Goal: Book appointment/travel/reservation

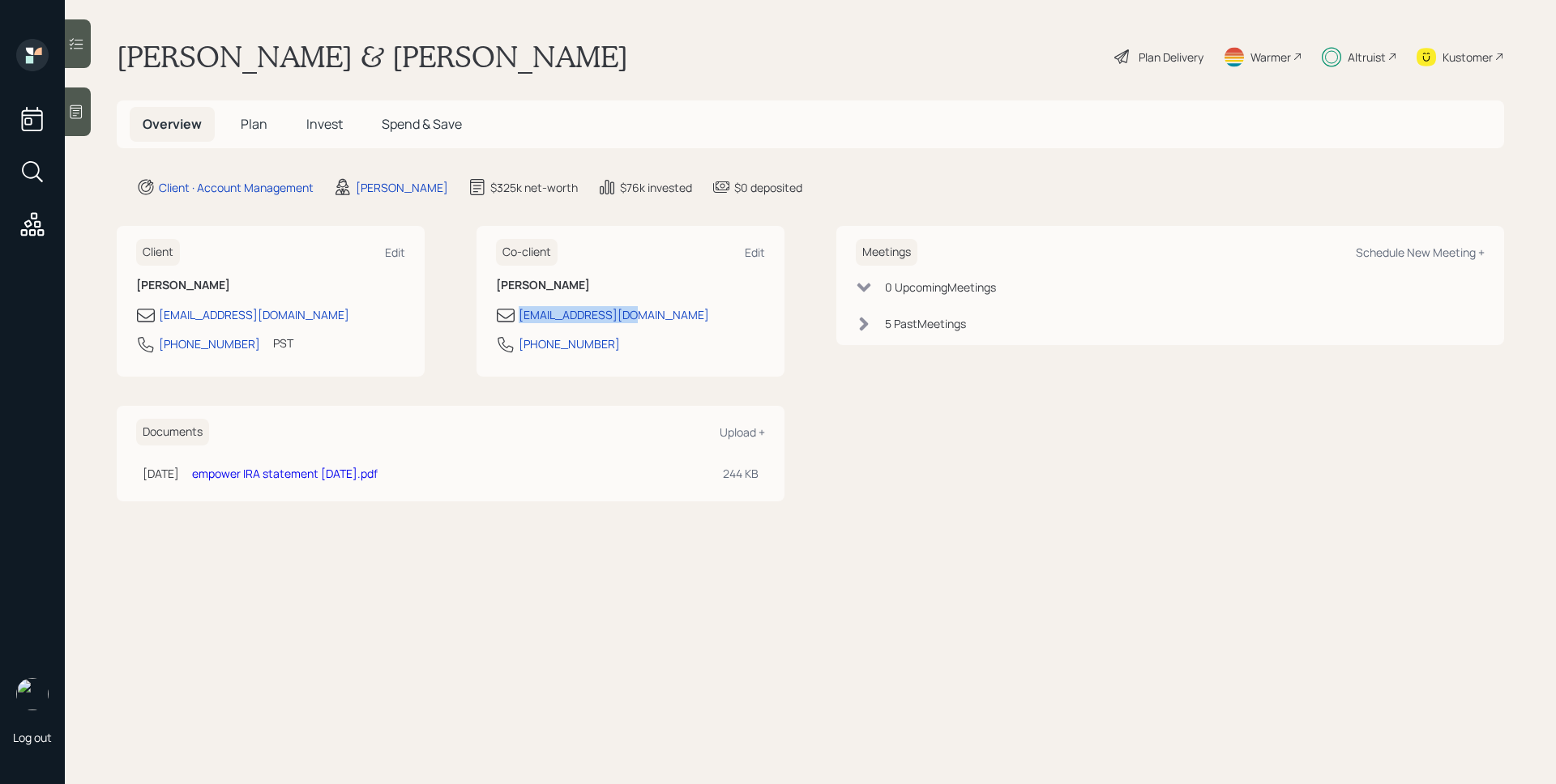
drag, startPoint x: 652, startPoint y: 318, endPoint x: 511, endPoint y: 299, distance: 142.3
click at [517, 306] on div "barbtuss@gmail.com" at bounding box center [630, 315] width 269 height 20
copy div "barbtuss@gmail.com"
click at [259, 124] on span "Plan" at bounding box center [254, 124] width 27 height 18
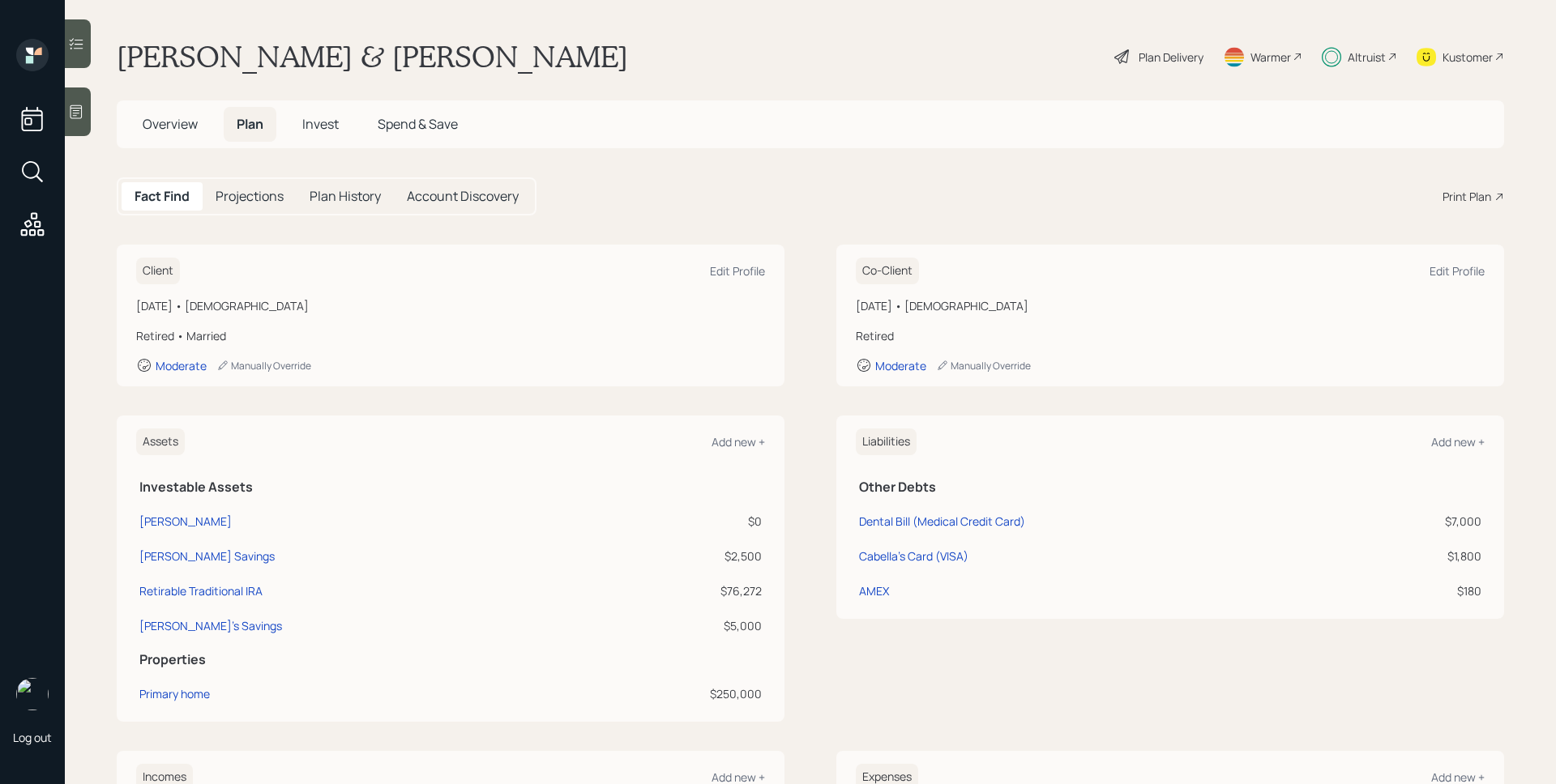
click at [158, 124] on span "Overview" at bounding box center [170, 124] width 56 height 18
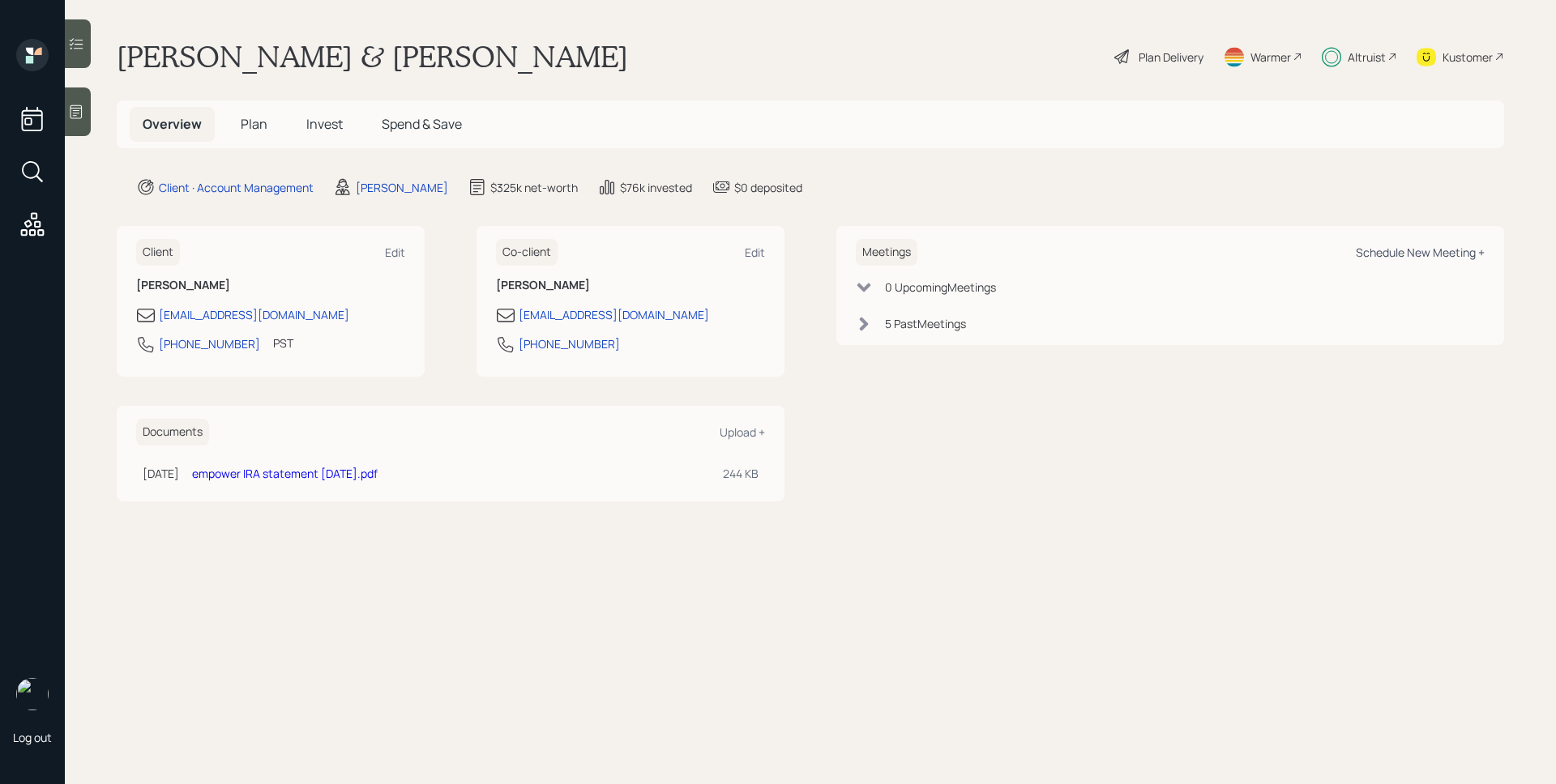
click at [1401, 252] on div "Schedule New Meeting +" at bounding box center [1421, 251] width 129 height 15
select select "d946c976-65aa-4529-ac9d-02c4f1114fc0"
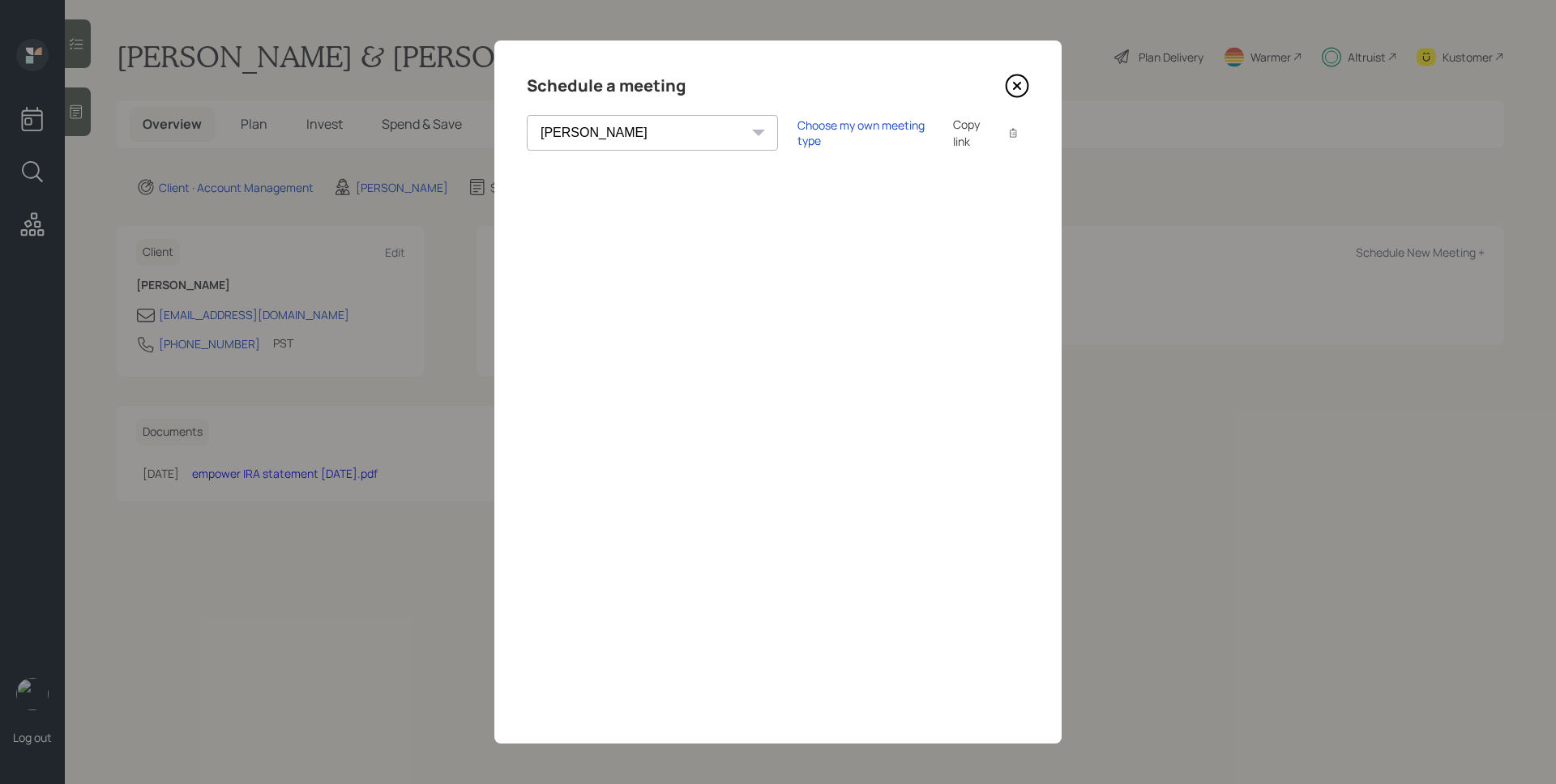
click at [1014, 93] on icon at bounding box center [1017, 85] width 24 height 24
